Goal: Information Seeking & Learning: Learn about a topic

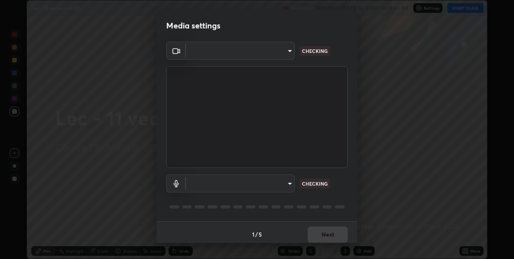
scroll to position [4, 0]
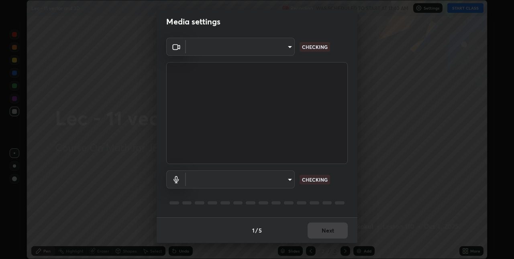
type input "e3e6fd13ef799cde5c9b7fe6f458d6ed022969fe6ce261ce3c0e119950d75ad9"
type input "default"
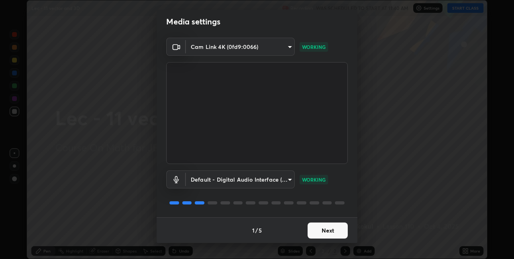
click at [334, 232] on button "Next" at bounding box center [327, 231] width 40 height 16
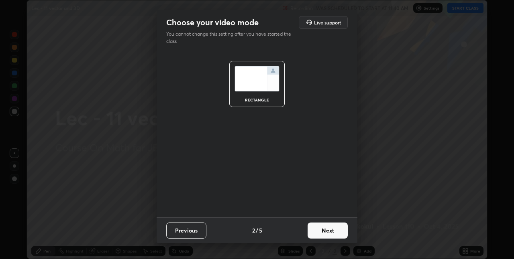
scroll to position [0, 0]
click at [334, 232] on button "Next" at bounding box center [327, 231] width 40 height 16
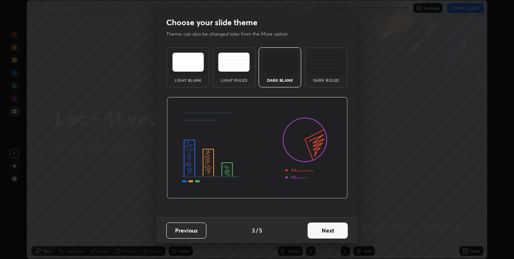
click at [334, 231] on button "Next" at bounding box center [327, 231] width 40 height 16
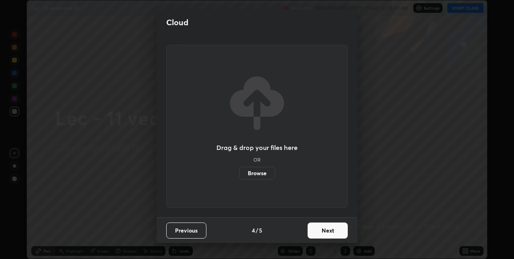
click at [334, 231] on button "Next" at bounding box center [327, 231] width 40 height 16
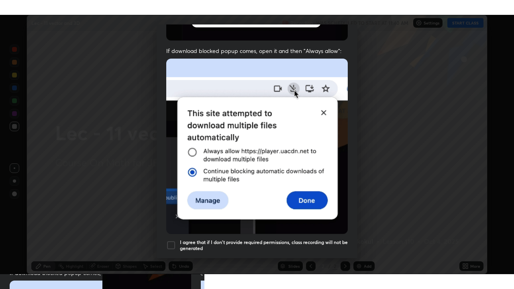
scroll to position [168, 0]
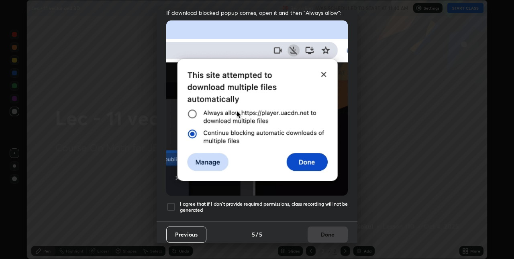
click at [328, 201] on h5 "I agree that if I don't provide required permissions, class recording will not …" at bounding box center [264, 207] width 168 height 12
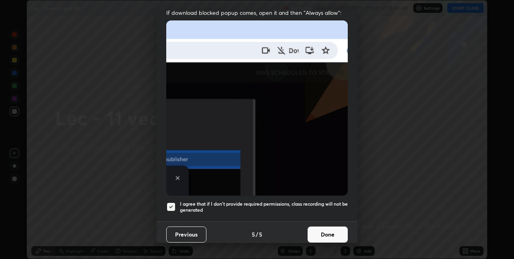
click at [325, 231] on button "Done" at bounding box center [327, 235] width 40 height 16
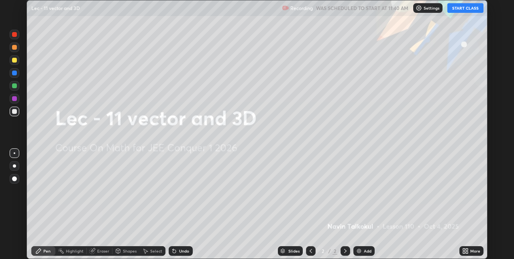
click at [458, 10] on button "START CLASS" at bounding box center [465, 8] width 36 height 10
click at [469, 252] on div "More" at bounding box center [471, 251] width 24 height 10
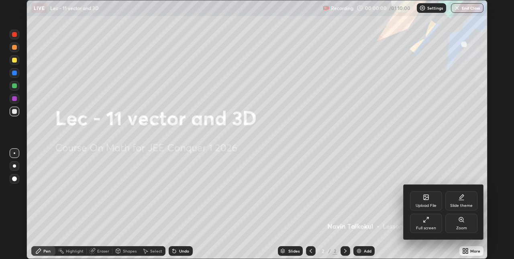
click at [427, 228] on div "Full screen" at bounding box center [426, 228] width 20 height 4
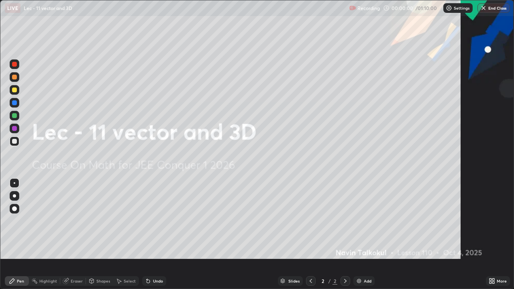
scroll to position [289, 514]
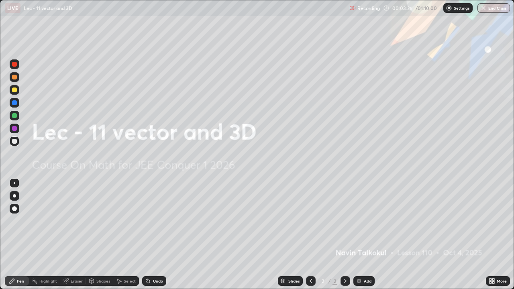
click at [366, 259] on div "Add" at bounding box center [368, 281] width 8 height 4
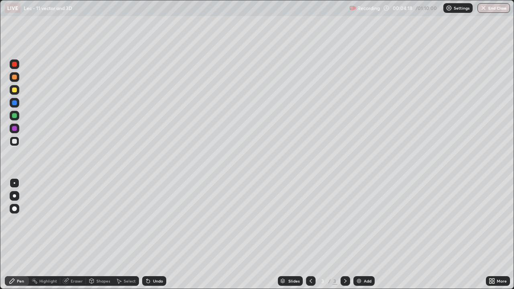
click at [160, 259] on div "Undo" at bounding box center [158, 281] width 10 height 4
click at [161, 259] on div "Undo" at bounding box center [154, 281] width 24 height 10
click at [152, 259] on div "Undo" at bounding box center [154, 281] width 24 height 10
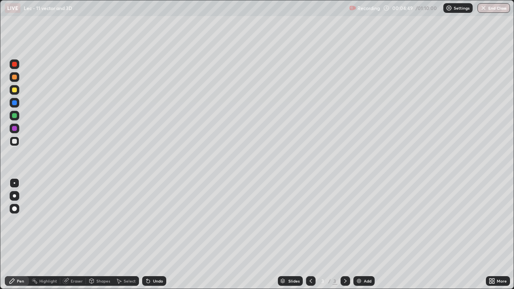
click at [83, 259] on div "Eraser" at bounding box center [73, 281] width 26 height 16
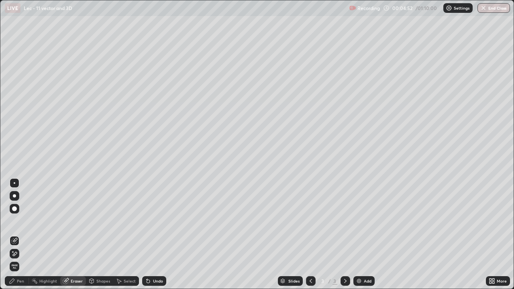
click at [153, 259] on div "Undo" at bounding box center [158, 281] width 10 height 4
click at [154, 259] on div "Undo" at bounding box center [158, 281] width 10 height 4
click at [153, 259] on div "Undo" at bounding box center [158, 281] width 10 height 4
click at [151, 259] on div "Undo" at bounding box center [154, 281] width 24 height 10
click at [124, 259] on div "Select" at bounding box center [126, 281] width 26 height 16
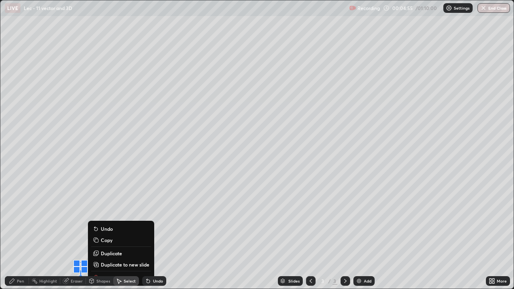
click at [122, 259] on div "0 ° Undo Copy Duplicate Duplicate to new slide Delete" at bounding box center [256, 144] width 513 height 288
click at [171, 259] on div "0 ° Undo Copy Duplicate Duplicate to new slide Delete" at bounding box center [256, 144] width 513 height 288
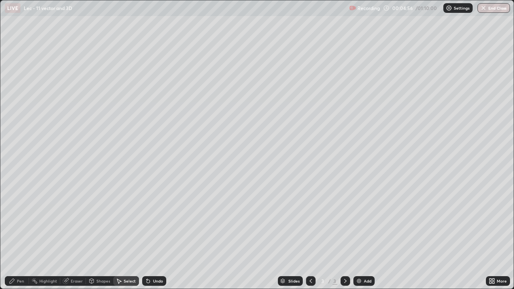
click at [72, 259] on div "Eraser" at bounding box center [77, 281] width 12 height 4
click at [23, 259] on div "Pen" at bounding box center [20, 281] width 7 height 4
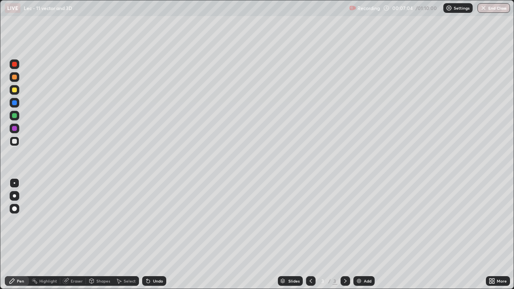
click at [154, 259] on div "Undo" at bounding box center [158, 281] width 10 height 4
click at [153, 259] on div "Undo" at bounding box center [158, 281] width 10 height 4
click at [154, 259] on div "Undo" at bounding box center [154, 281] width 24 height 10
click at [158, 259] on div "Undo" at bounding box center [158, 281] width 10 height 4
click at [365, 259] on div "Add" at bounding box center [368, 281] width 8 height 4
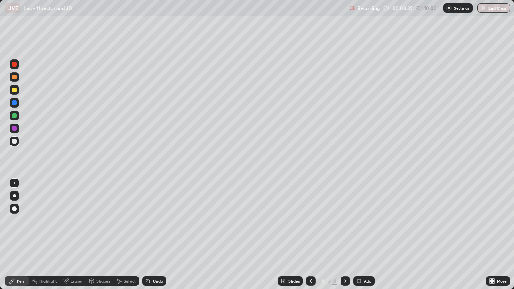
click at [153, 259] on div "Undo" at bounding box center [154, 281] width 24 height 10
click at [154, 259] on div "Undo" at bounding box center [154, 281] width 24 height 10
click at [153, 259] on div "Undo" at bounding box center [158, 281] width 10 height 4
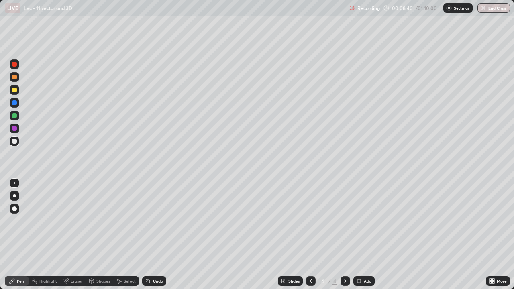
click at [153, 259] on div "Undo" at bounding box center [158, 281] width 10 height 4
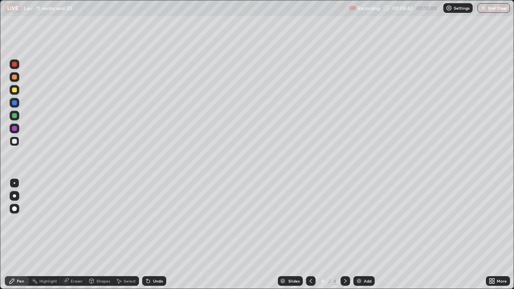
click at [147, 259] on icon at bounding box center [147, 281] width 3 height 3
click at [154, 259] on div "Undo" at bounding box center [158, 281] width 10 height 4
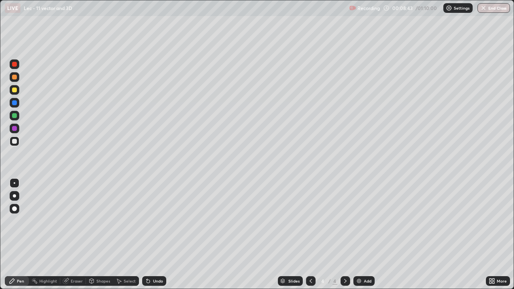
click at [154, 259] on div "Undo" at bounding box center [158, 281] width 10 height 4
click at [153, 259] on div "Undo" at bounding box center [158, 281] width 10 height 4
click at [151, 259] on div "Undo" at bounding box center [154, 281] width 24 height 10
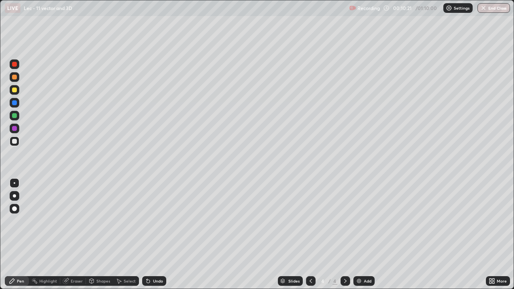
click at [310, 259] on icon at bounding box center [310, 281] width 6 height 6
click at [344, 259] on icon at bounding box center [345, 281] width 6 height 6
click at [358, 259] on div "Add" at bounding box center [363, 281] width 21 height 10
click at [154, 259] on div "Undo" at bounding box center [154, 281] width 24 height 10
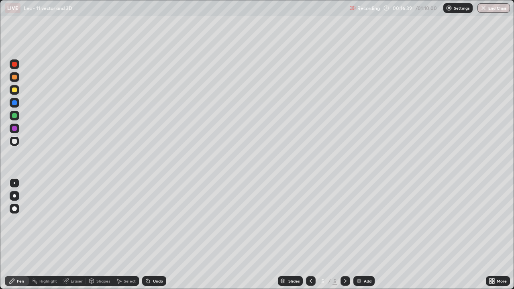
click at [310, 259] on icon at bounding box center [310, 281] width 6 height 6
click at [344, 259] on icon at bounding box center [345, 281] width 6 height 6
click at [158, 259] on div "Undo" at bounding box center [158, 281] width 10 height 4
click at [157, 259] on div "Undo" at bounding box center [158, 281] width 10 height 4
click at [156, 259] on div "Undo" at bounding box center [154, 281] width 24 height 10
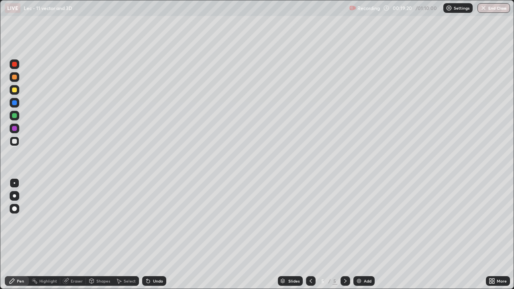
click at [364, 259] on div "Add" at bounding box center [368, 281] width 8 height 4
click at [155, 259] on div "Undo" at bounding box center [154, 281] width 24 height 10
click at [155, 259] on div "Undo" at bounding box center [158, 281] width 10 height 4
click at [156, 259] on div "Undo" at bounding box center [158, 281] width 10 height 4
click at [309, 259] on icon at bounding box center [310, 281] width 6 height 6
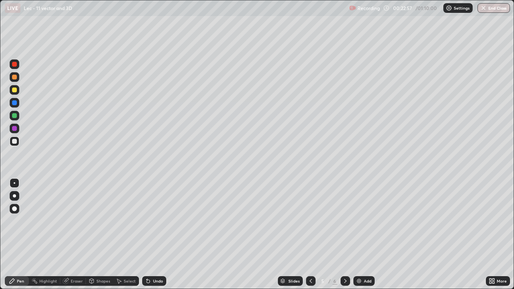
click at [344, 259] on div at bounding box center [345, 281] width 10 height 10
click at [362, 259] on div "Add" at bounding box center [363, 281] width 21 height 10
click at [306, 259] on div at bounding box center [311, 281] width 10 height 10
click at [344, 259] on icon at bounding box center [345, 281] width 6 height 6
click at [310, 259] on icon at bounding box center [310, 281] width 6 height 6
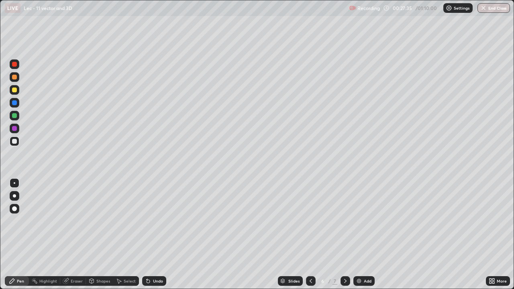
click at [344, 259] on div at bounding box center [345, 281] width 10 height 10
click at [310, 259] on icon at bounding box center [310, 281] width 6 height 6
click at [345, 259] on icon at bounding box center [345, 281] width 6 height 6
click at [309, 259] on icon at bounding box center [310, 281] width 6 height 6
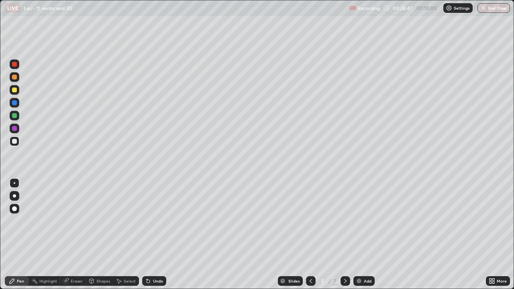
click at [344, 259] on div at bounding box center [345, 281] width 10 height 10
click at [344, 259] on icon at bounding box center [345, 281] width 6 height 6
click at [360, 259] on img at bounding box center [359, 281] width 6 height 6
click at [154, 259] on div "Undo" at bounding box center [158, 281] width 10 height 4
click at [155, 259] on div "Undo" at bounding box center [158, 281] width 10 height 4
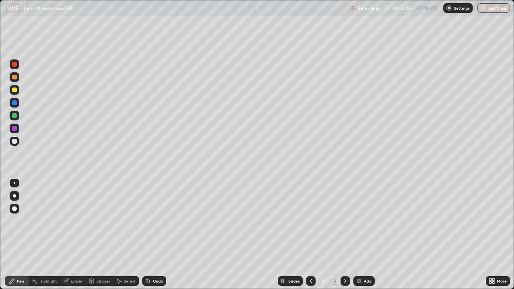
click at [155, 259] on div "Undo" at bounding box center [158, 281] width 10 height 4
click at [154, 259] on div "Undo" at bounding box center [158, 281] width 10 height 4
click at [153, 259] on div "Undo" at bounding box center [158, 281] width 10 height 4
click at [151, 259] on div "Undo" at bounding box center [154, 281] width 24 height 10
click at [162, 259] on div "Undo" at bounding box center [154, 281] width 24 height 10
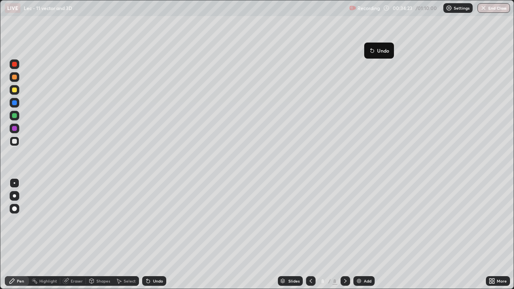
click at [367, 47] on button "Undo" at bounding box center [378, 51] width 23 height 10
click at [26, 259] on div "Pen" at bounding box center [17, 281] width 24 height 10
click at [368, 259] on div "Add" at bounding box center [368, 281] width 8 height 4
click at [127, 259] on div "Select" at bounding box center [130, 281] width 12 height 4
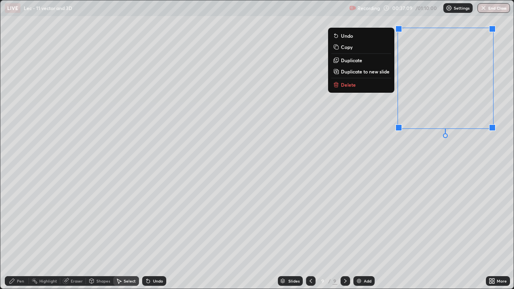
click at [366, 82] on button "Delete" at bounding box center [361, 85] width 60 height 10
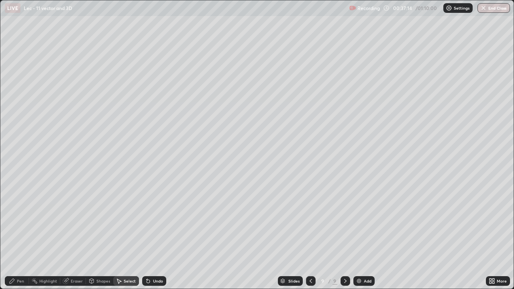
click at [38, 160] on div "0 ° Undo Copy Duplicate Duplicate to new slide Delete" at bounding box center [256, 144] width 513 height 288
click at [37, 157] on div "0 ° Undo Copy Duplicate Duplicate to new slide Delete" at bounding box center [256, 144] width 513 height 288
click at [41, 158] on div "0 ° Undo Copy Duplicate Duplicate to new slide Delete" at bounding box center [256, 144] width 513 height 288
click at [19, 259] on div "Pen" at bounding box center [17, 281] width 24 height 10
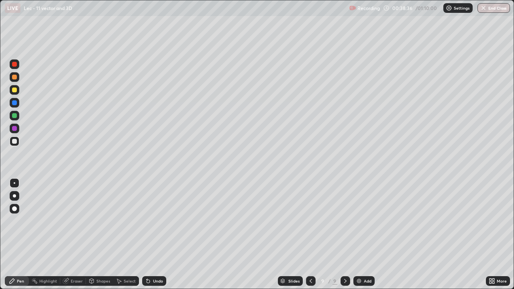
click at [159, 259] on div "Undo" at bounding box center [158, 281] width 10 height 4
click at [158, 259] on div "Undo" at bounding box center [158, 281] width 10 height 4
click at [160, 259] on div "Undo" at bounding box center [158, 281] width 10 height 4
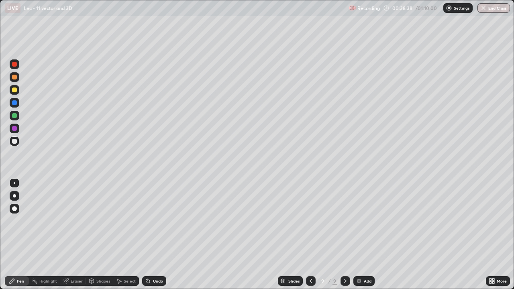
click at [161, 259] on div "Undo" at bounding box center [158, 281] width 10 height 4
click at [160, 259] on div "Undo" at bounding box center [158, 281] width 10 height 4
click at [161, 259] on div "Undo" at bounding box center [158, 281] width 10 height 4
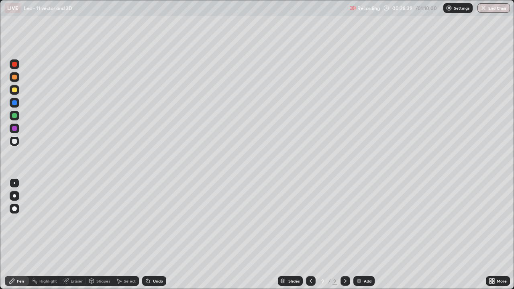
click at [161, 259] on div "Undo" at bounding box center [158, 281] width 10 height 4
click at [130, 259] on div "Select" at bounding box center [130, 281] width 12 height 4
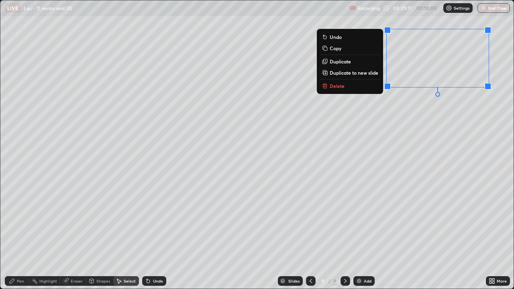
click at [359, 84] on button "Delete" at bounding box center [350, 86] width 60 height 10
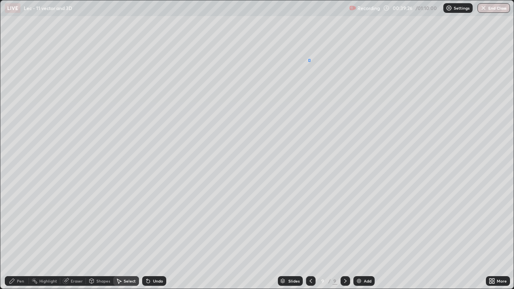
click at [308, 59] on div "0 ° Undo Copy Duplicate Duplicate to new slide Delete" at bounding box center [256, 144] width 513 height 288
click at [16, 259] on div "Pen" at bounding box center [17, 281] width 24 height 10
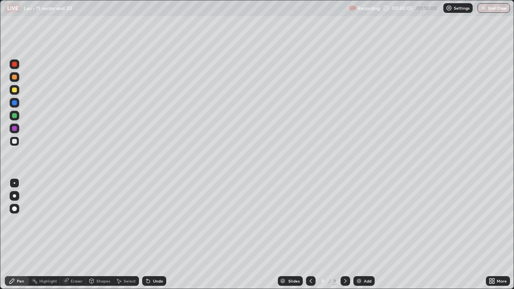
click at [310, 259] on icon at bounding box center [310, 281] width 6 height 6
click at [306, 259] on div at bounding box center [311, 281] width 10 height 10
click at [341, 259] on div at bounding box center [345, 281] width 10 height 10
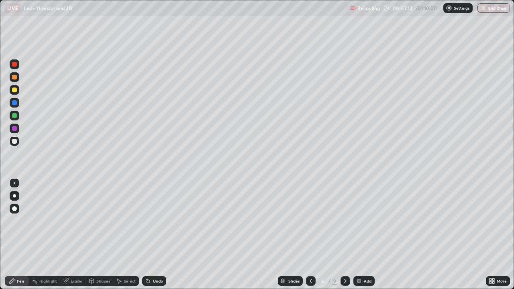
click at [344, 259] on icon at bounding box center [345, 281] width 6 height 6
click at [343, 259] on icon at bounding box center [345, 281] width 6 height 6
click at [159, 259] on div "Undo" at bounding box center [158, 281] width 10 height 4
click at [154, 259] on div "Undo" at bounding box center [158, 281] width 10 height 4
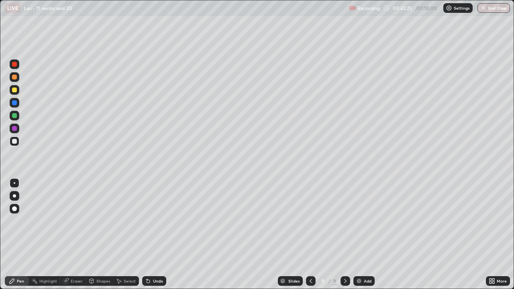
click at [306, 259] on div at bounding box center [311, 281] width 10 height 10
click at [309, 259] on icon at bounding box center [310, 281] width 6 height 6
click at [310, 259] on icon at bounding box center [310, 281] width 6 height 6
click at [309, 259] on icon at bounding box center [310, 281] width 6 height 6
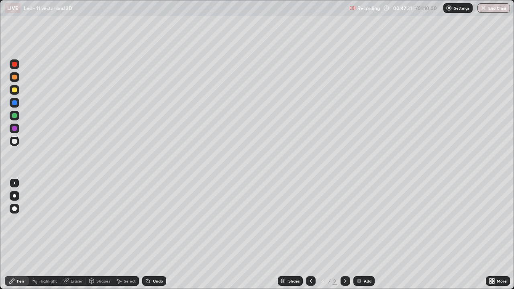
click at [310, 259] on icon at bounding box center [310, 281] width 6 height 6
click at [344, 259] on icon at bounding box center [345, 281] width 6 height 6
click at [348, 259] on div at bounding box center [345, 281] width 10 height 10
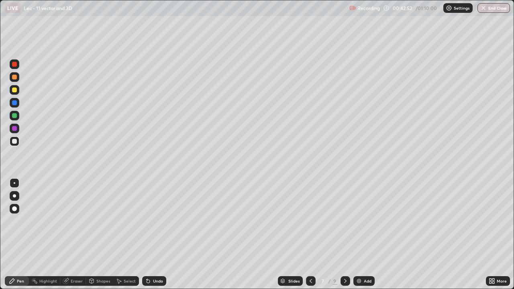
click at [344, 259] on icon at bounding box center [345, 281] width 6 height 6
click at [343, 259] on icon at bounding box center [345, 281] width 6 height 6
click at [344, 259] on icon at bounding box center [345, 281] width 6 height 6
click at [364, 259] on div "Add" at bounding box center [368, 281] width 8 height 4
click at [306, 259] on div at bounding box center [310, 281] width 10 height 10
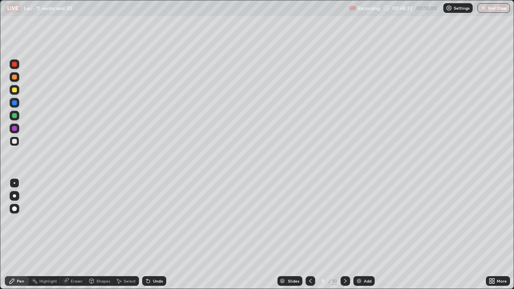
click at [344, 259] on icon at bounding box center [345, 281] width 6 height 6
click at [309, 259] on icon at bounding box center [310, 281] width 6 height 6
click at [344, 259] on icon at bounding box center [345, 281] width 6 height 6
click at [309, 259] on icon at bounding box center [310, 281] width 2 height 4
click at [343, 259] on div at bounding box center [345, 281] width 10 height 10
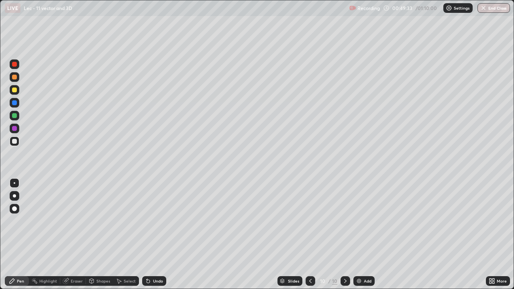
click at [306, 259] on div at bounding box center [310, 281] width 10 height 10
click at [309, 259] on icon at bounding box center [310, 281] width 6 height 6
click at [307, 259] on icon at bounding box center [310, 281] width 6 height 6
click at [308, 259] on icon at bounding box center [310, 281] width 6 height 6
click at [313, 259] on div at bounding box center [310, 281] width 10 height 10
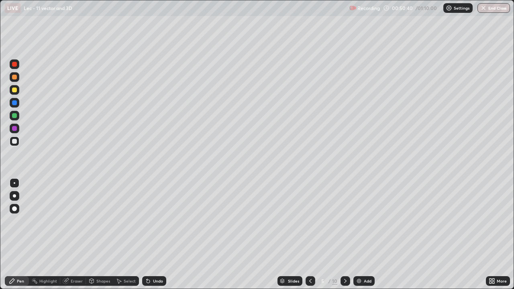
click at [346, 259] on icon at bounding box center [345, 281] width 6 height 6
click at [344, 259] on icon at bounding box center [345, 281] width 6 height 6
click at [310, 259] on icon at bounding box center [310, 281] width 6 height 6
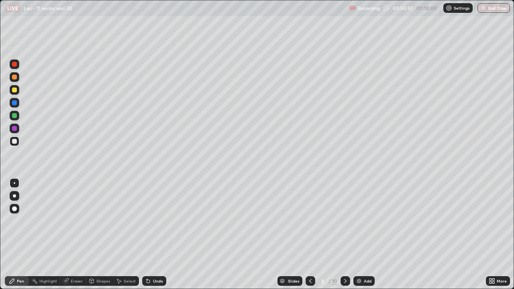
click at [310, 259] on icon at bounding box center [310, 281] width 6 height 6
click at [309, 259] on icon at bounding box center [310, 281] width 6 height 6
click at [343, 259] on icon at bounding box center [345, 281] width 6 height 6
click at [344, 259] on icon at bounding box center [345, 281] width 6 height 6
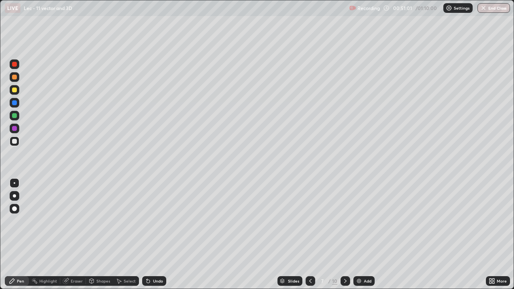
click at [344, 259] on icon at bounding box center [345, 281] width 2 height 4
click at [344, 259] on div at bounding box center [345, 281] width 10 height 10
click at [367, 259] on div "Add" at bounding box center [368, 281] width 8 height 4
click at [310, 259] on icon at bounding box center [310, 281] width 6 height 6
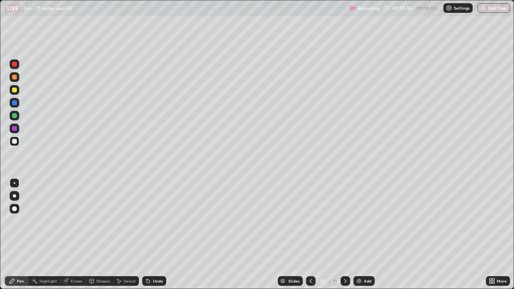
click at [310, 259] on icon at bounding box center [310, 281] width 6 height 6
click at [310, 259] on icon at bounding box center [310, 281] width 2 height 4
click at [310, 259] on icon at bounding box center [310, 281] width 6 height 6
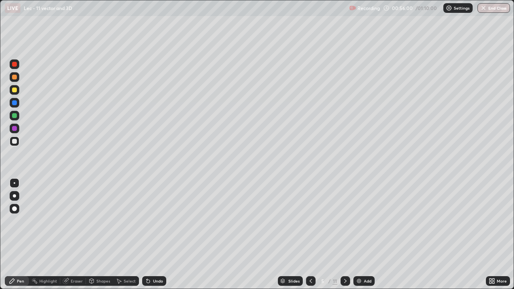
click at [348, 259] on div at bounding box center [345, 281] width 10 height 10
click at [309, 259] on icon at bounding box center [310, 281] width 6 height 6
click at [344, 259] on icon at bounding box center [345, 281] width 6 height 6
click at [343, 259] on icon at bounding box center [345, 281] width 6 height 6
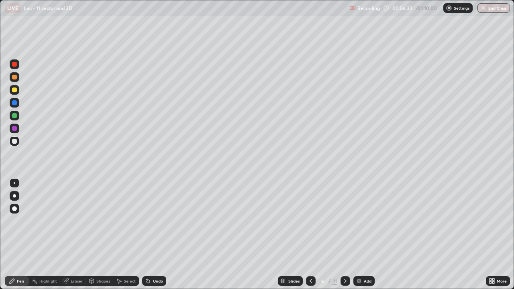
click at [344, 259] on icon at bounding box center [345, 281] width 6 height 6
click at [348, 259] on div at bounding box center [345, 281] width 10 height 10
click at [349, 259] on div at bounding box center [345, 281] width 10 height 10
click at [348, 259] on div at bounding box center [345, 281] width 10 height 10
click at [344, 259] on icon at bounding box center [345, 281] width 6 height 6
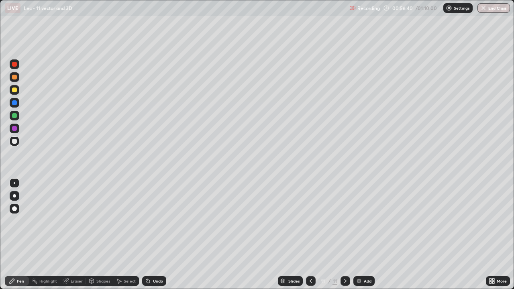
click at [154, 259] on div "Undo" at bounding box center [158, 281] width 10 height 4
click at [159, 259] on div "Undo" at bounding box center [158, 281] width 10 height 4
click at [160, 259] on div "Undo" at bounding box center [154, 281] width 24 height 10
click at [159, 259] on div "Undo" at bounding box center [152, 281] width 27 height 16
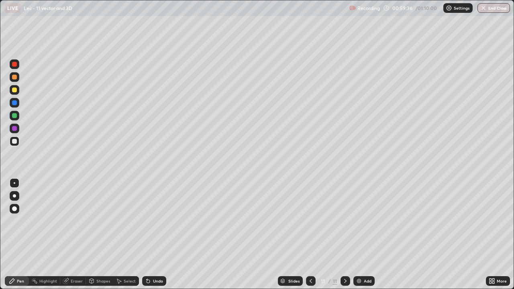
click at [71, 259] on div "Eraser" at bounding box center [77, 281] width 12 height 4
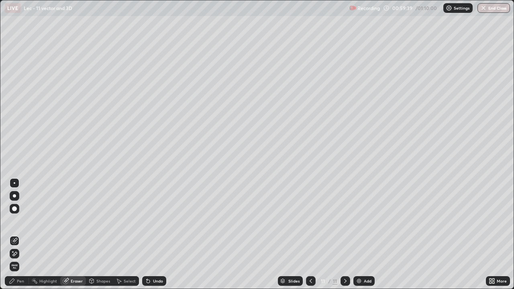
click at [20, 259] on div "Pen" at bounding box center [20, 281] width 7 height 4
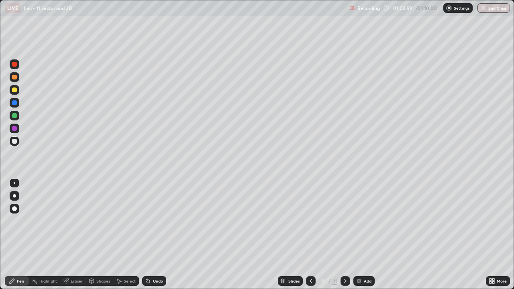
click at [359, 259] on img at bounding box center [359, 281] width 6 height 6
click at [483, 10] on img "button" at bounding box center [483, 8] width 6 height 6
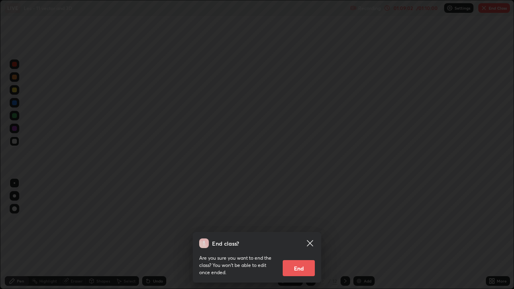
click at [308, 259] on button "End" at bounding box center [299, 268] width 32 height 16
